Goal: Information Seeking & Learning: Learn about a topic

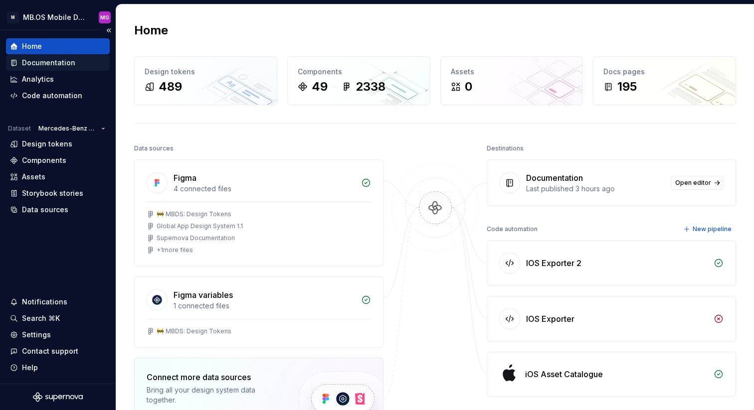
click at [83, 63] on div "Documentation" at bounding box center [58, 63] width 96 height 10
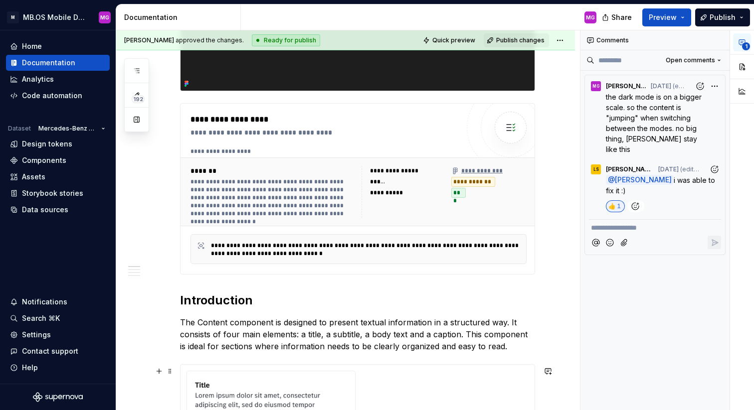
scroll to position [16, 0]
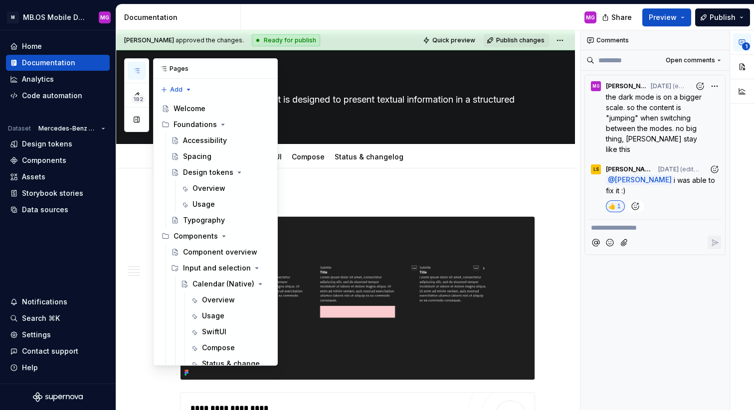
click at [133, 70] on icon "button" at bounding box center [137, 71] width 8 height 8
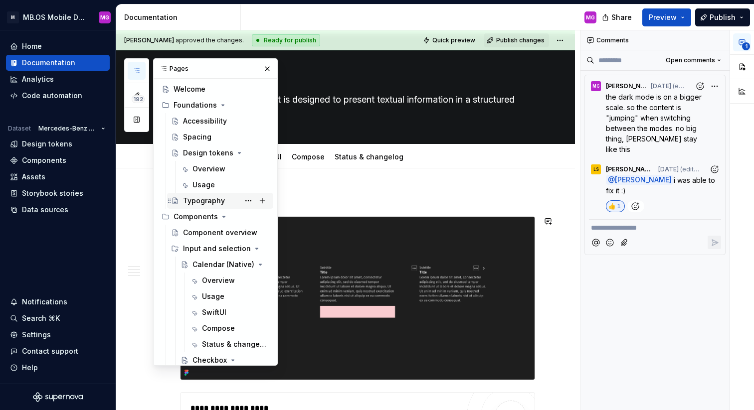
scroll to position [0, 0]
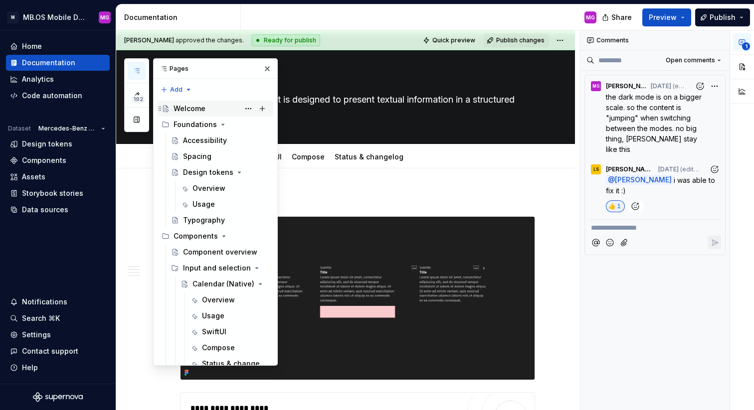
click at [215, 109] on div "Welcome" at bounding box center [222, 109] width 96 height 14
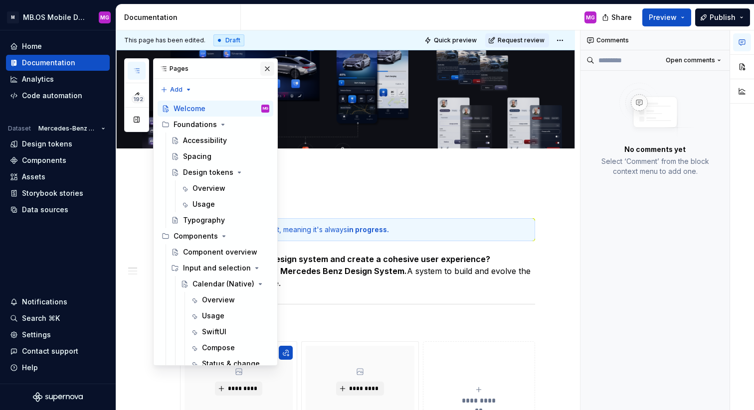
click at [270, 70] on button "button" at bounding box center [267, 69] width 14 height 14
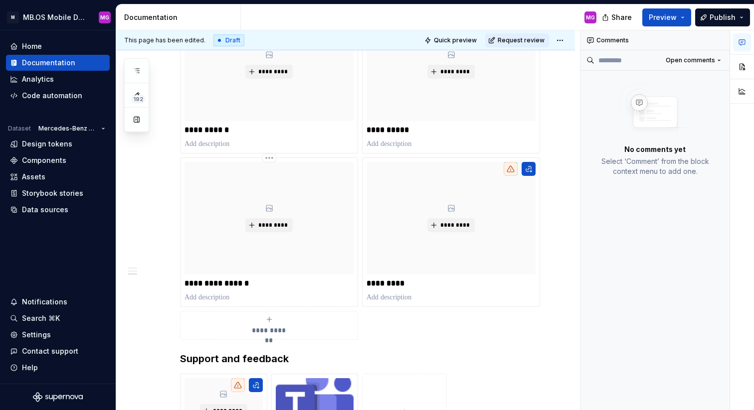
scroll to position [481, 0]
type textarea "*"
